Goal: Task Accomplishment & Management: Manage account settings

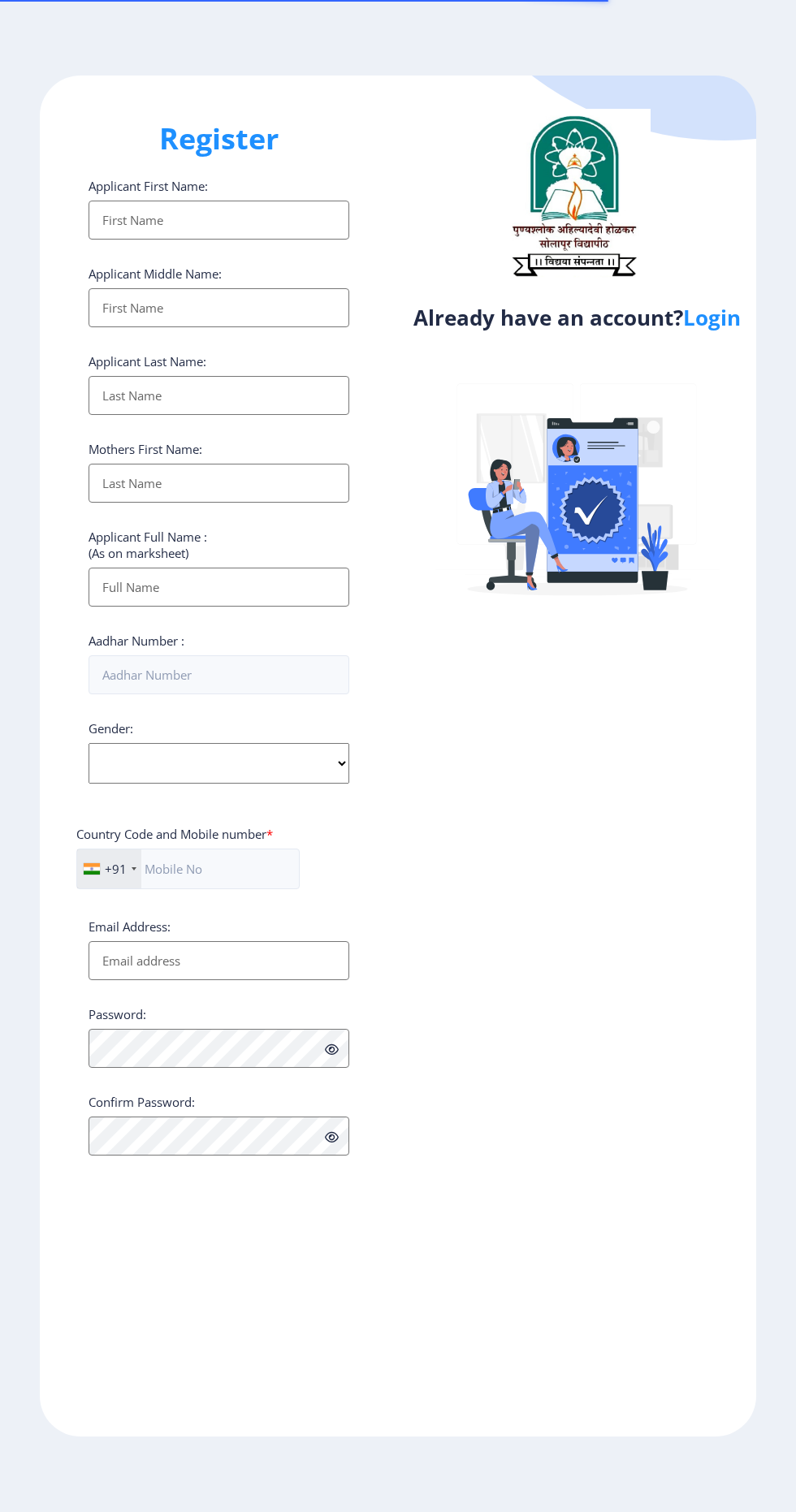
select select
click at [728, 314] on link "Login" at bounding box center [712, 317] width 57 height 29
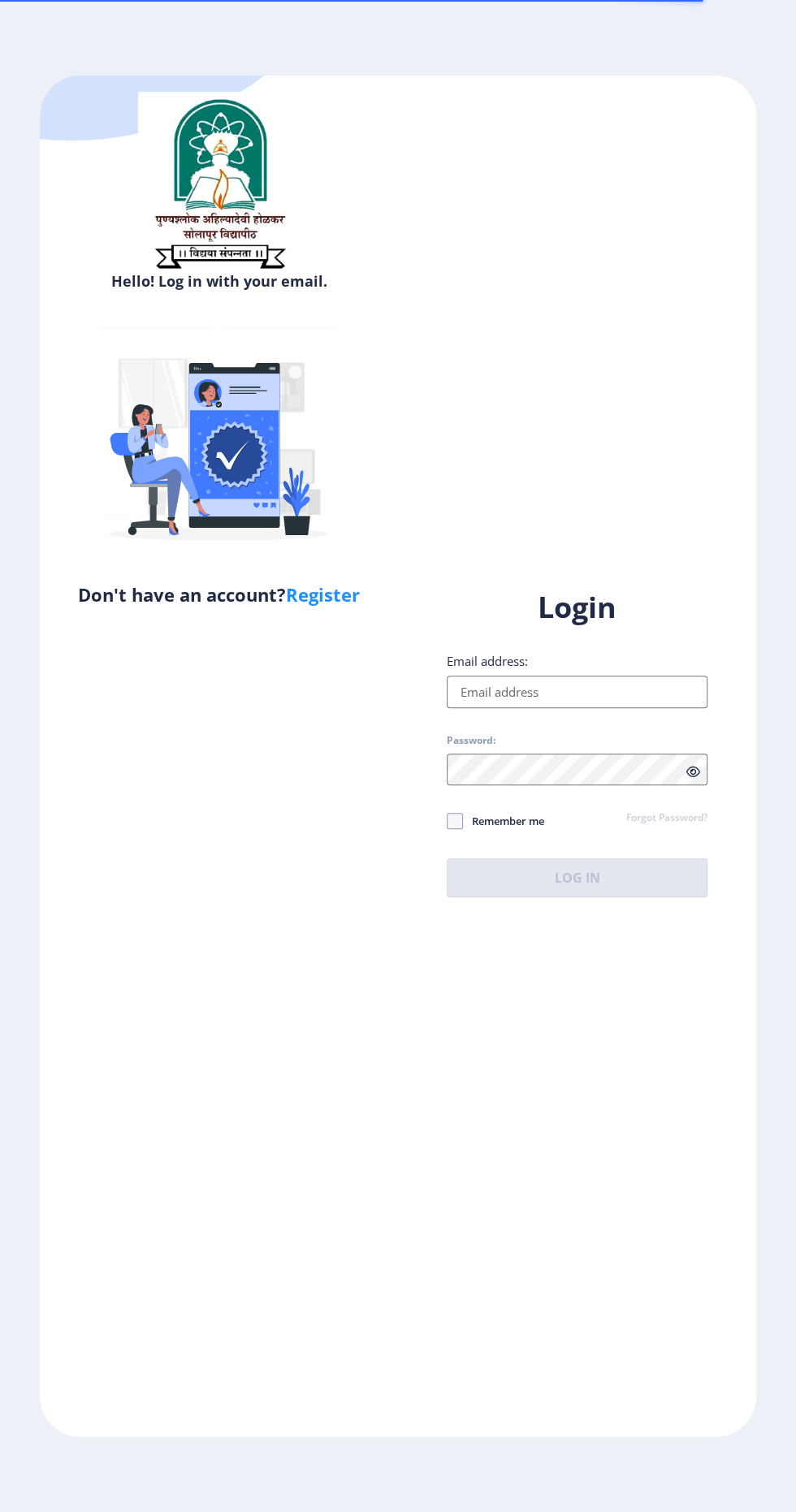
click at [587, 708] on input "Email address:" at bounding box center [577, 692] width 261 height 32
type input "[EMAIL_ADDRESS][DOMAIN_NAME]"
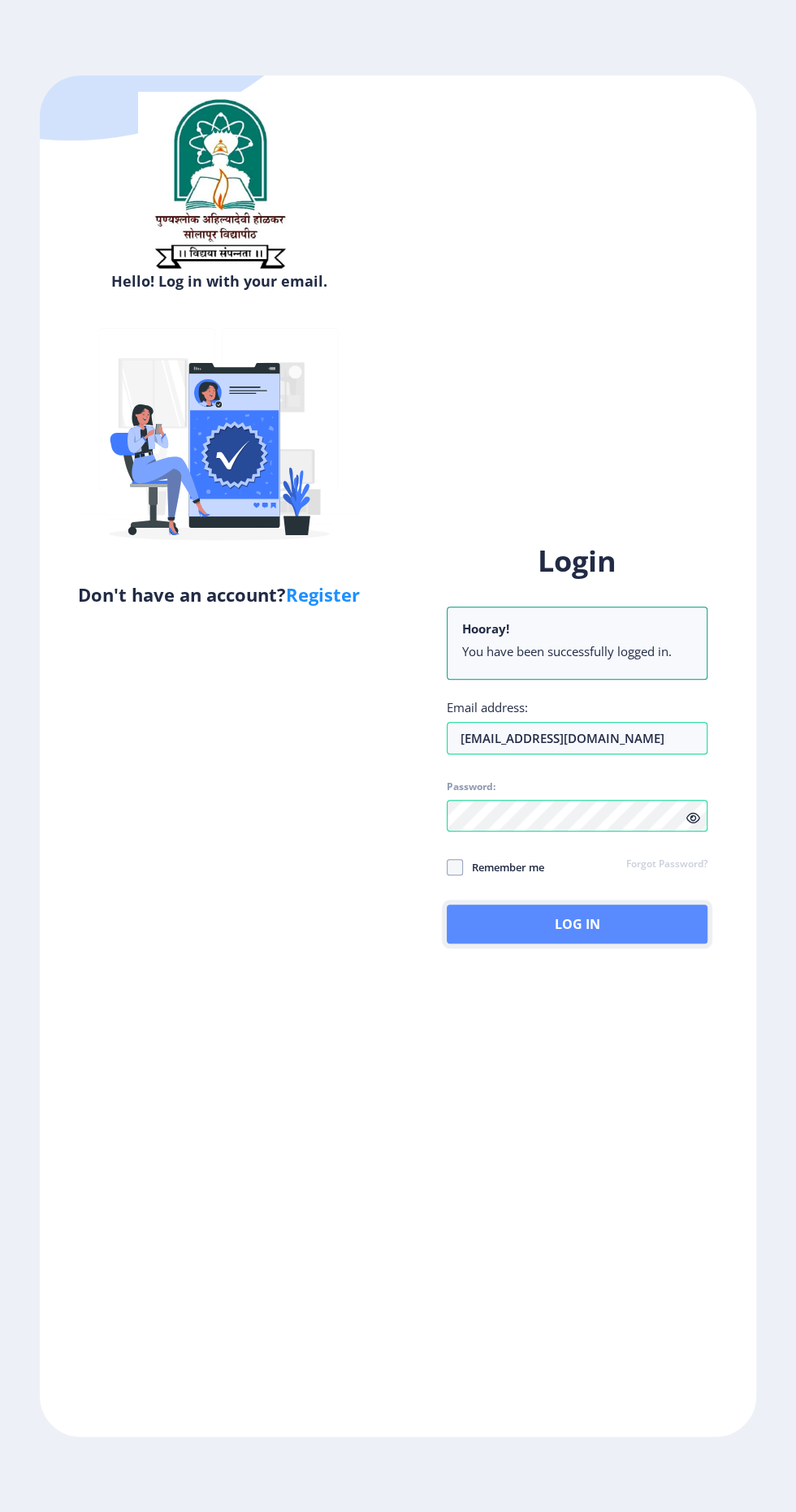
click at [580, 944] on button "Log In" at bounding box center [577, 924] width 261 height 39
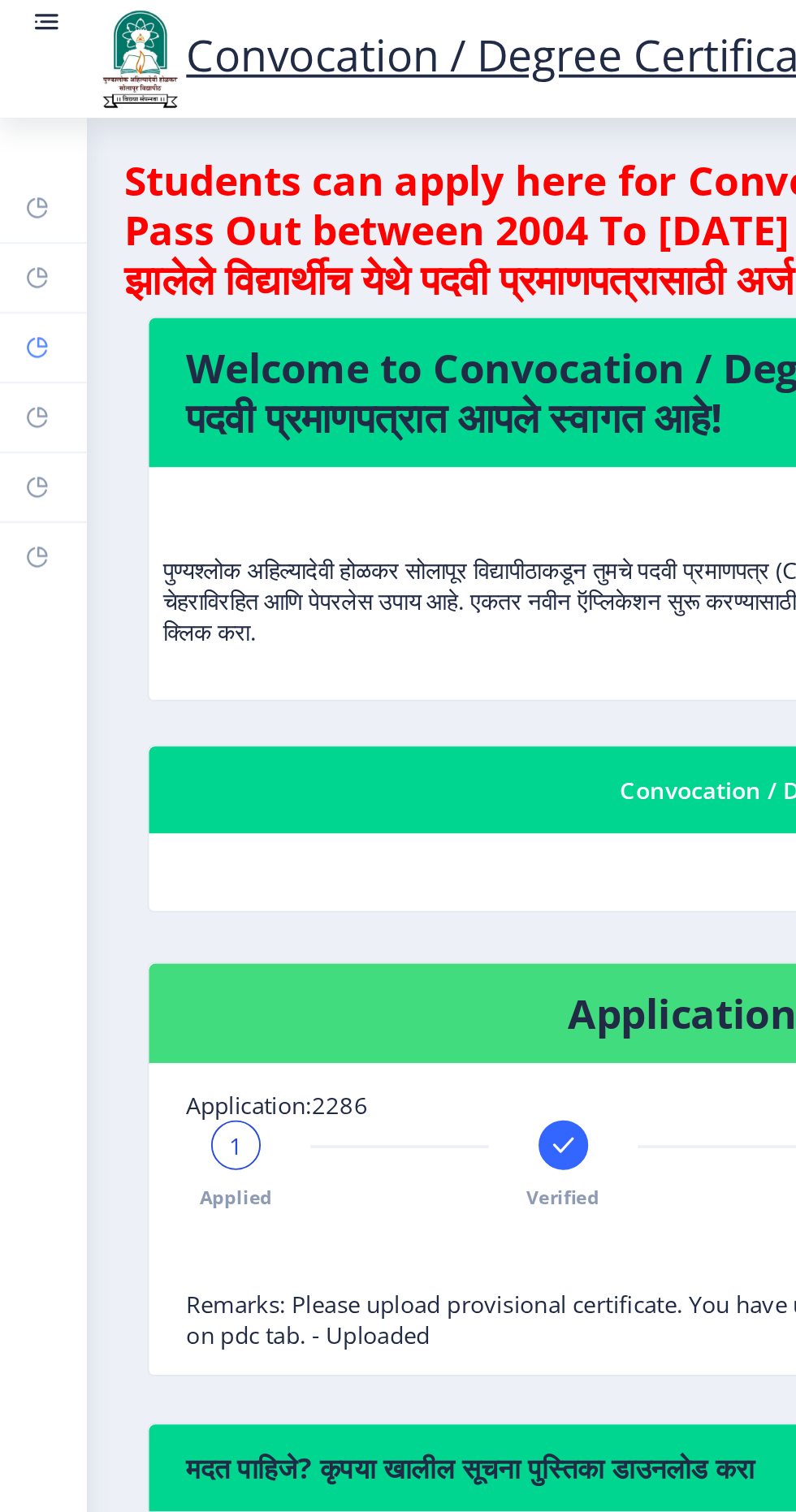
click at [22, 174] on icon at bounding box center [20, 182] width 13 height 17
select select
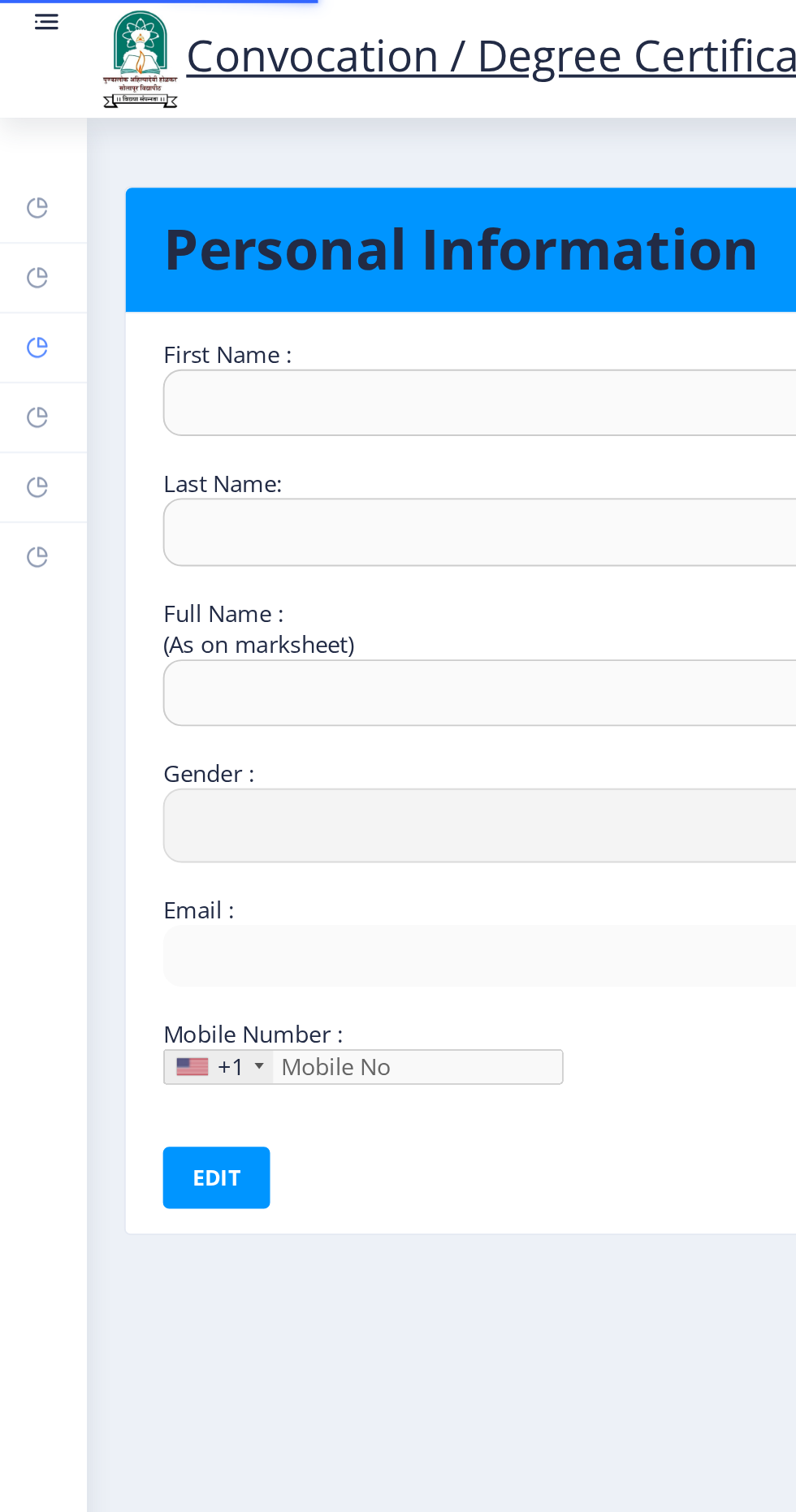
type input "Nitin"
type input "[PERSON_NAME]"
select select "[DEMOGRAPHIC_DATA]"
type input "[EMAIL_ADDRESS][DOMAIN_NAME]"
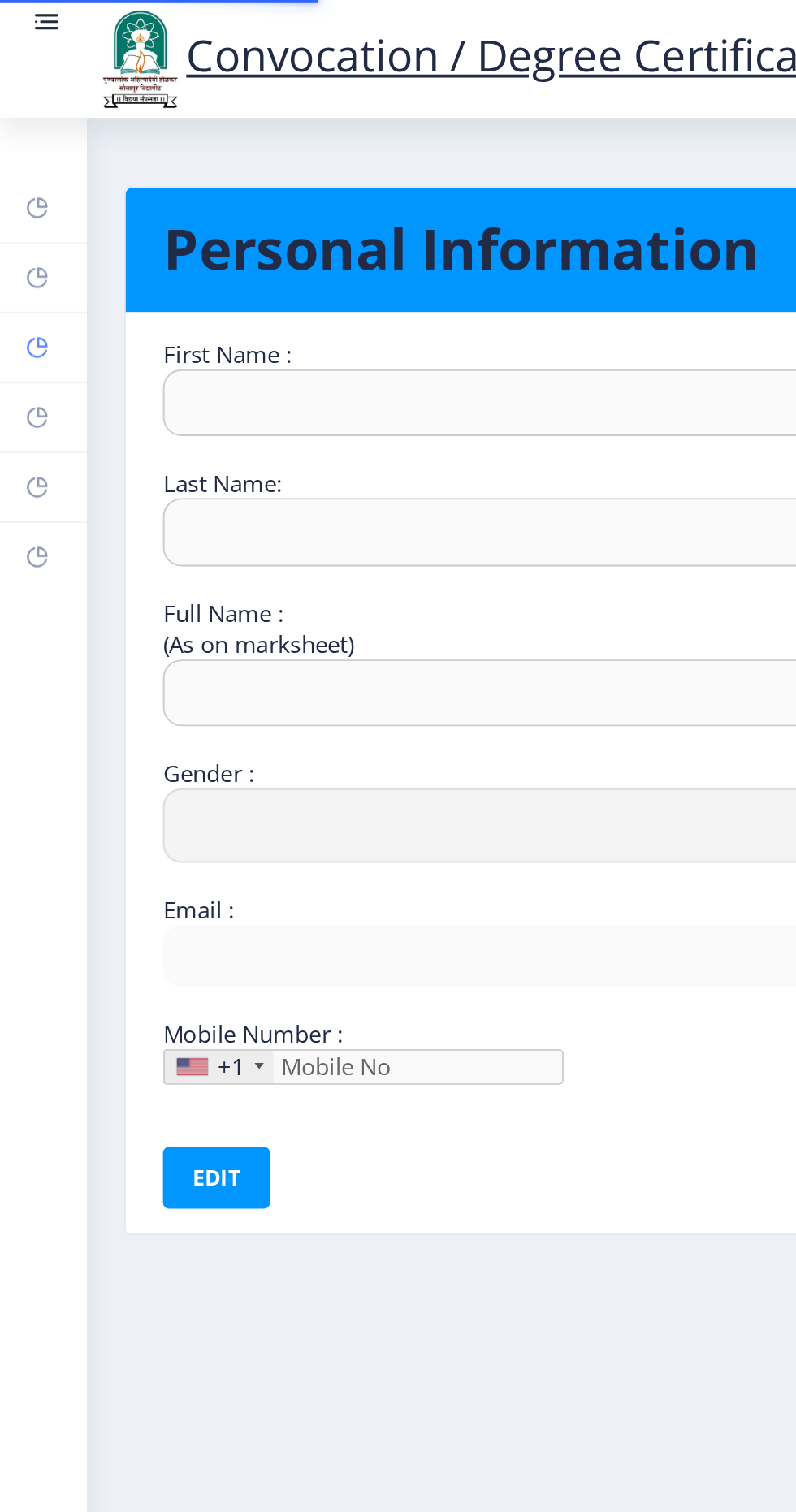
type input "9404027526"
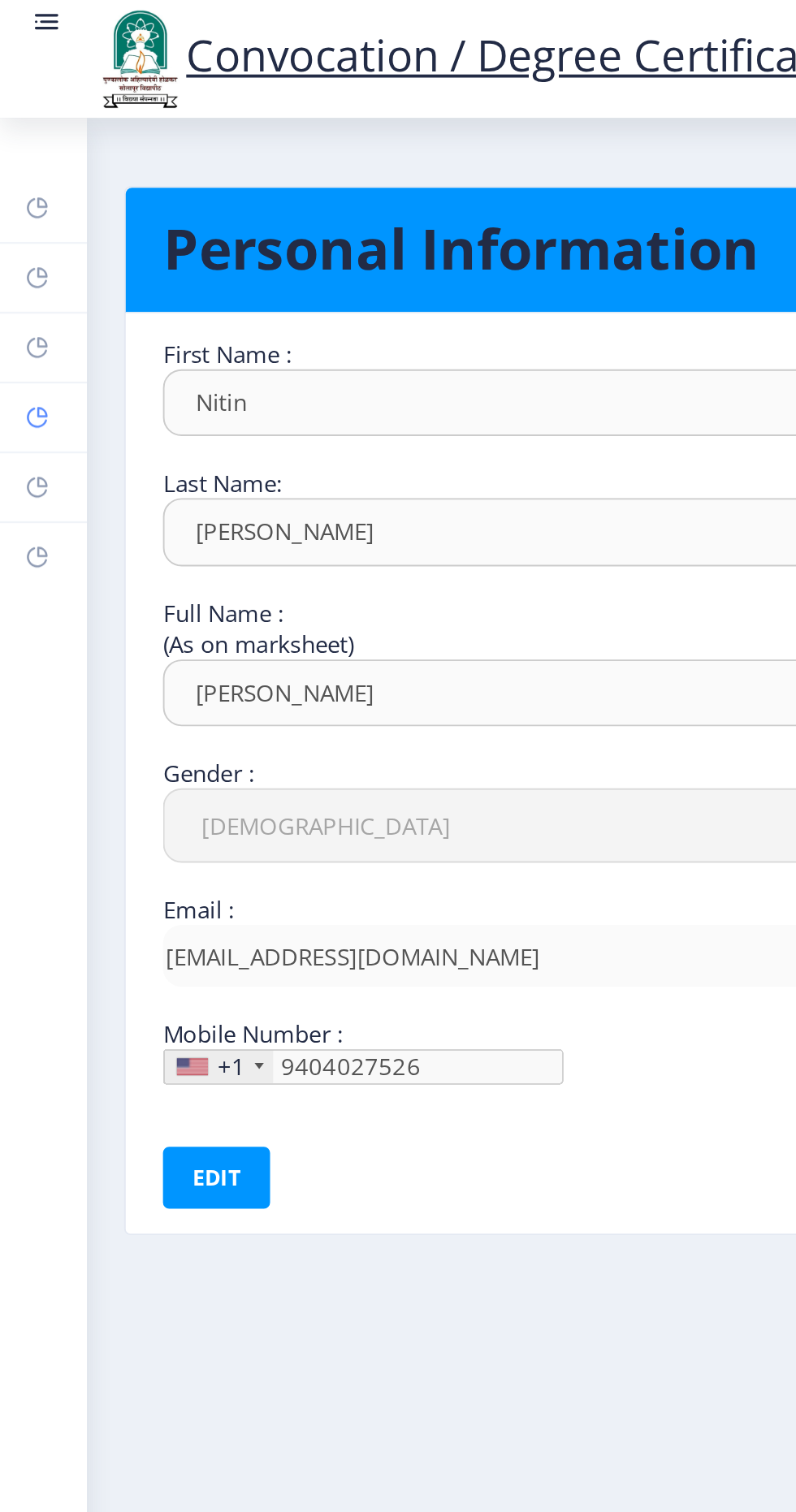
click at [18, 221] on icon at bounding box center [19, 219] width 11 height 11
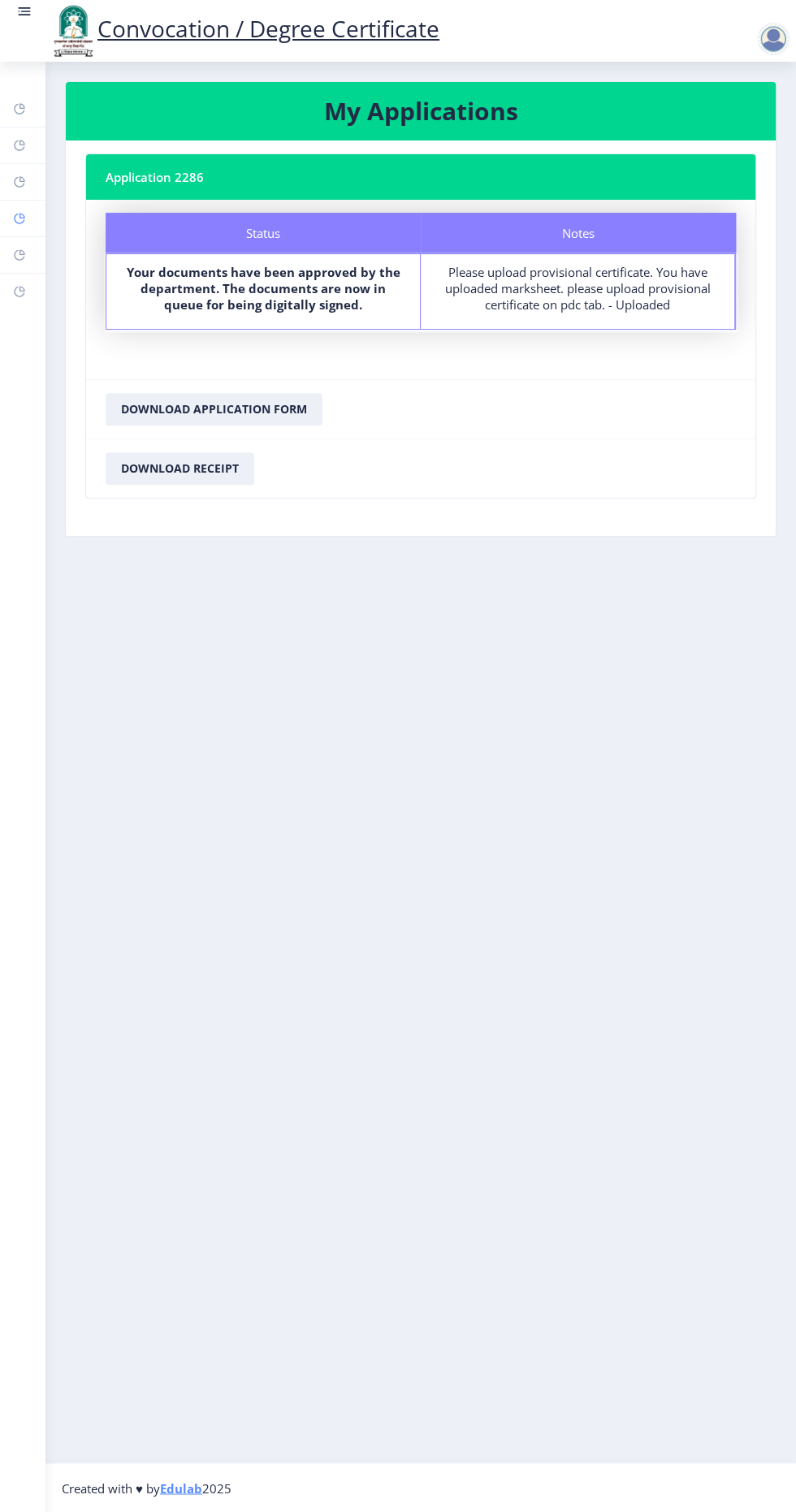
select select
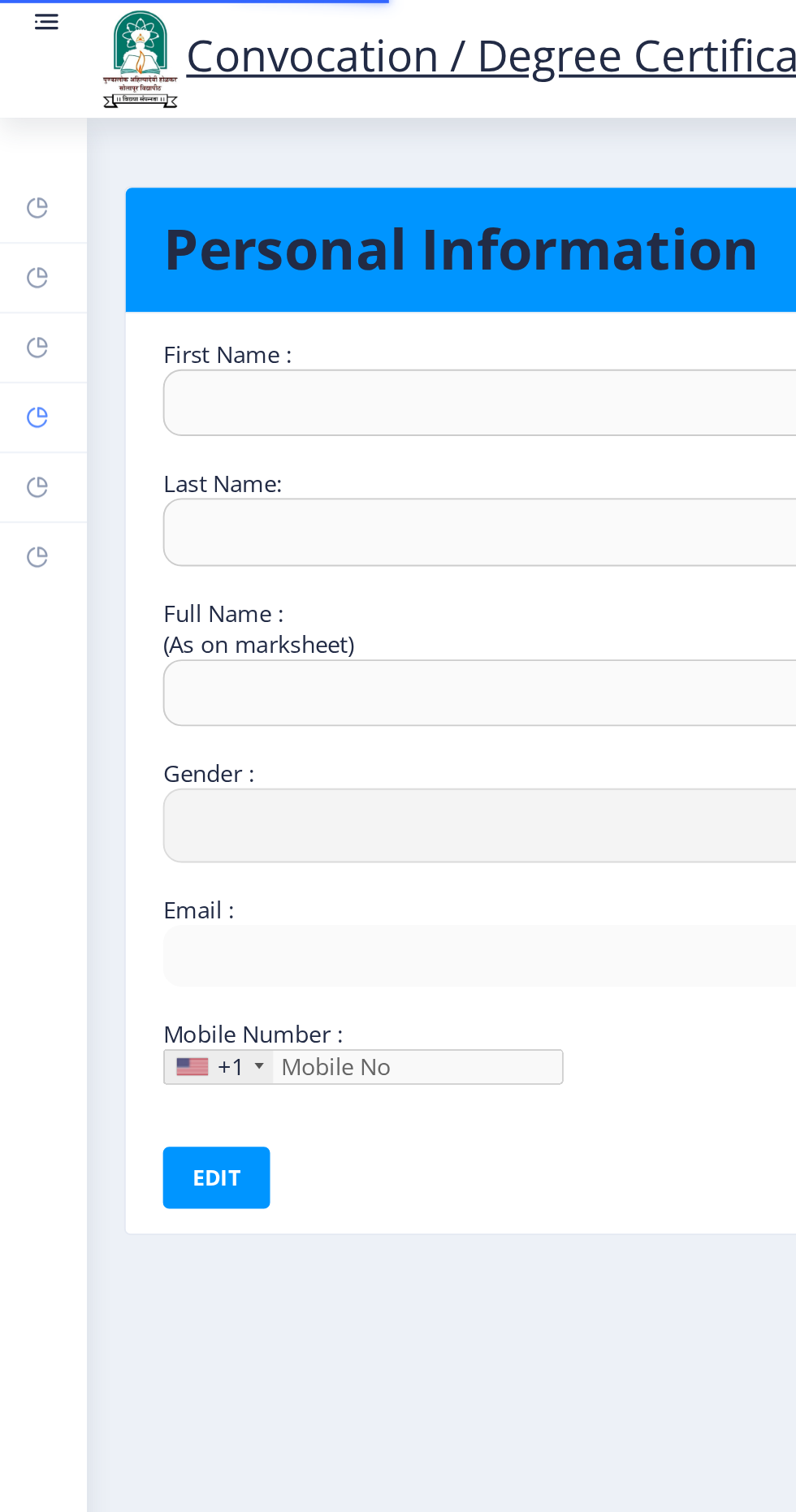
type input "Nitin"
type input "[PERSON_NAME]"
select select "[DEMOGRAPHIC_DATA]"
type input "[EMAIL_ADDRESS][DOMAIN_NAME]"
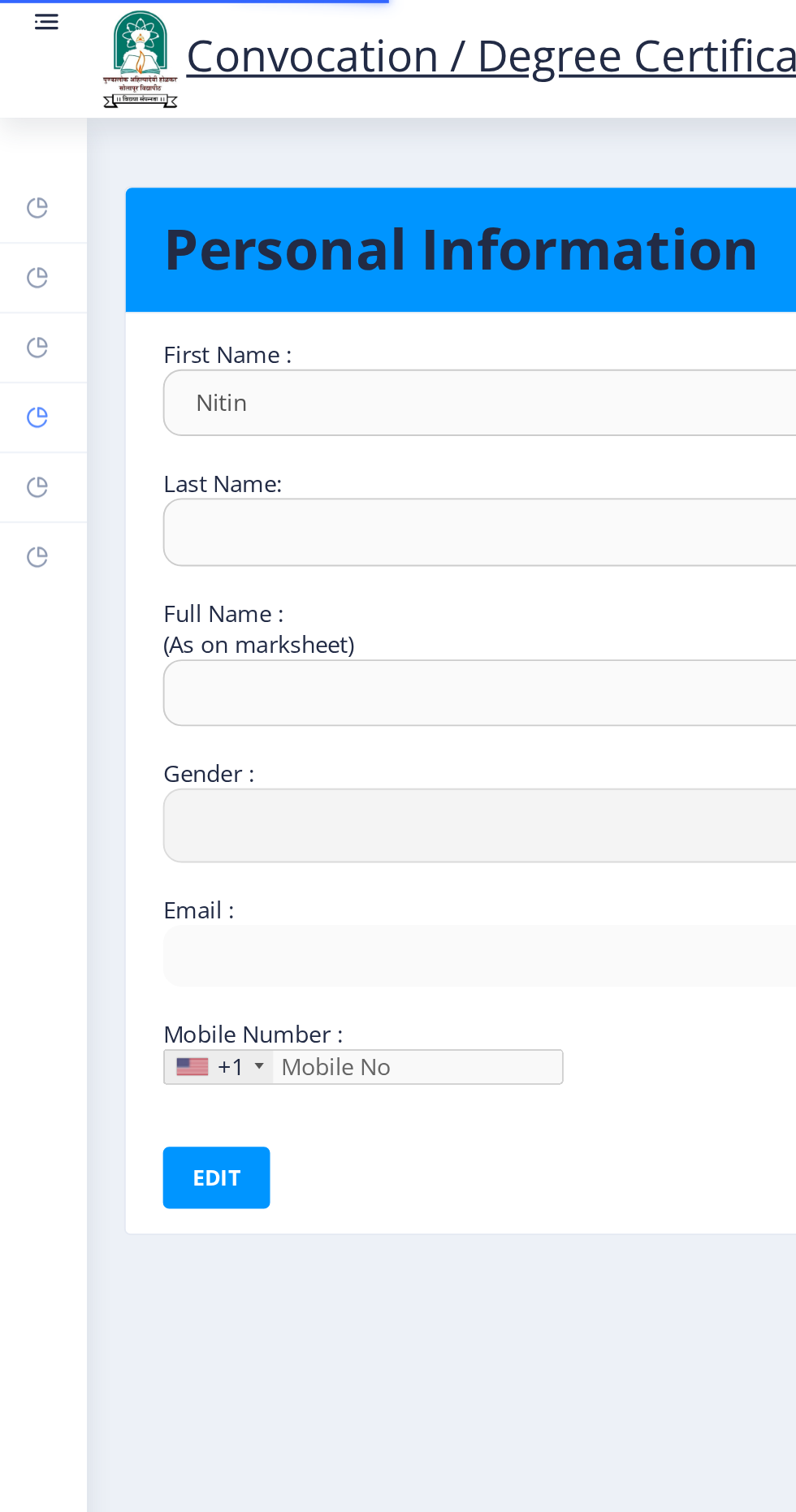
type input "9404027526"
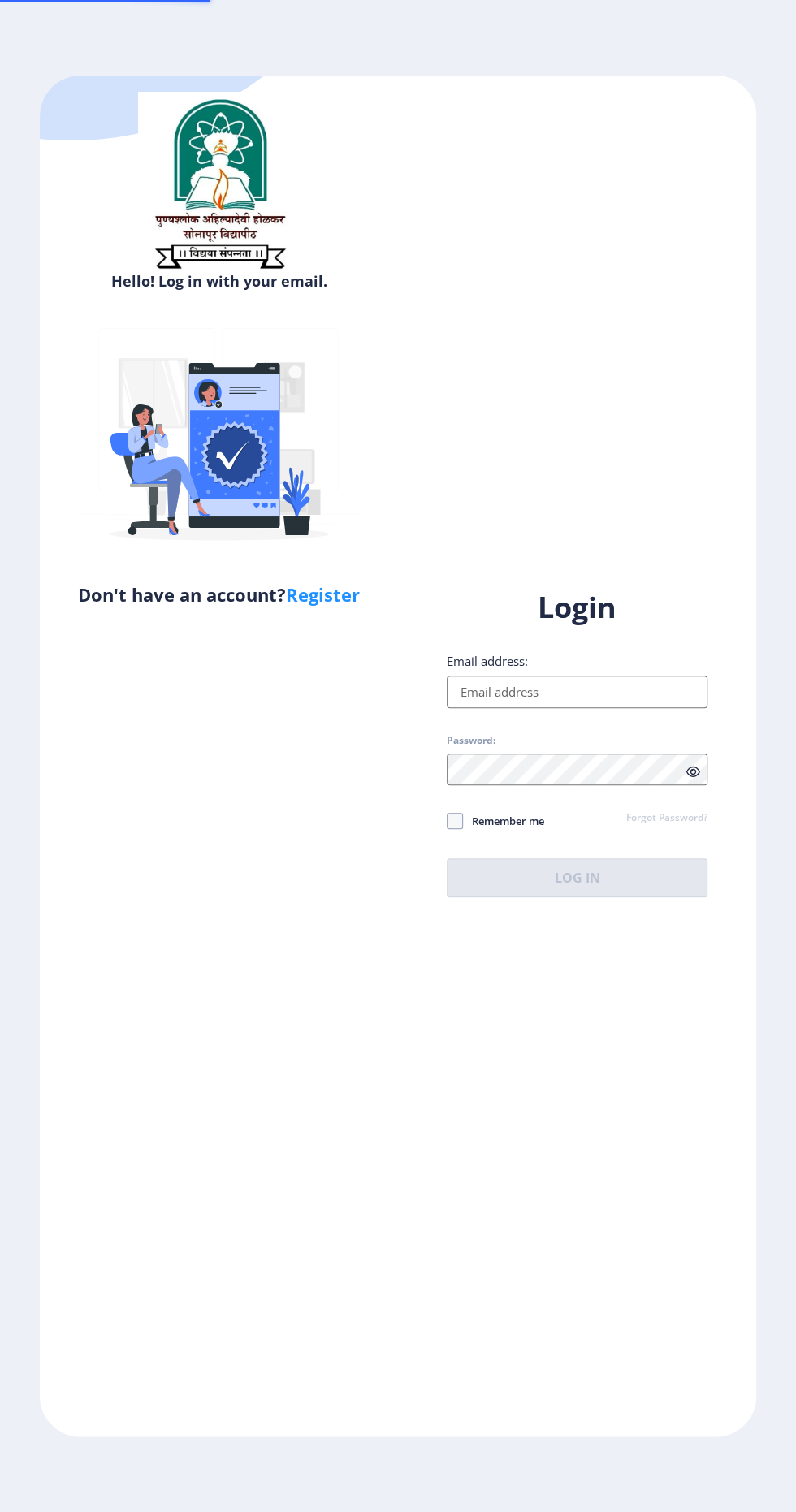
select select
